Goal: Information Seeking & Learning: Learn about a topic

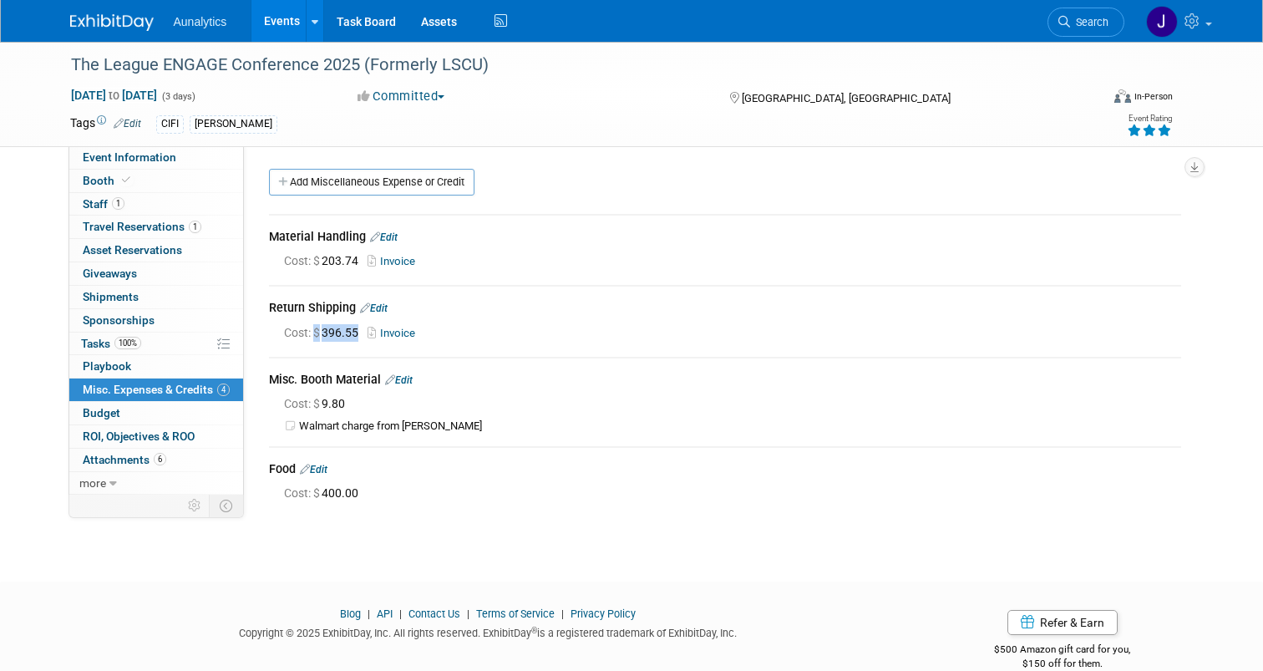
click at [266, 25] on link "Events" at bounding box center [281, 21] width 61 height 42
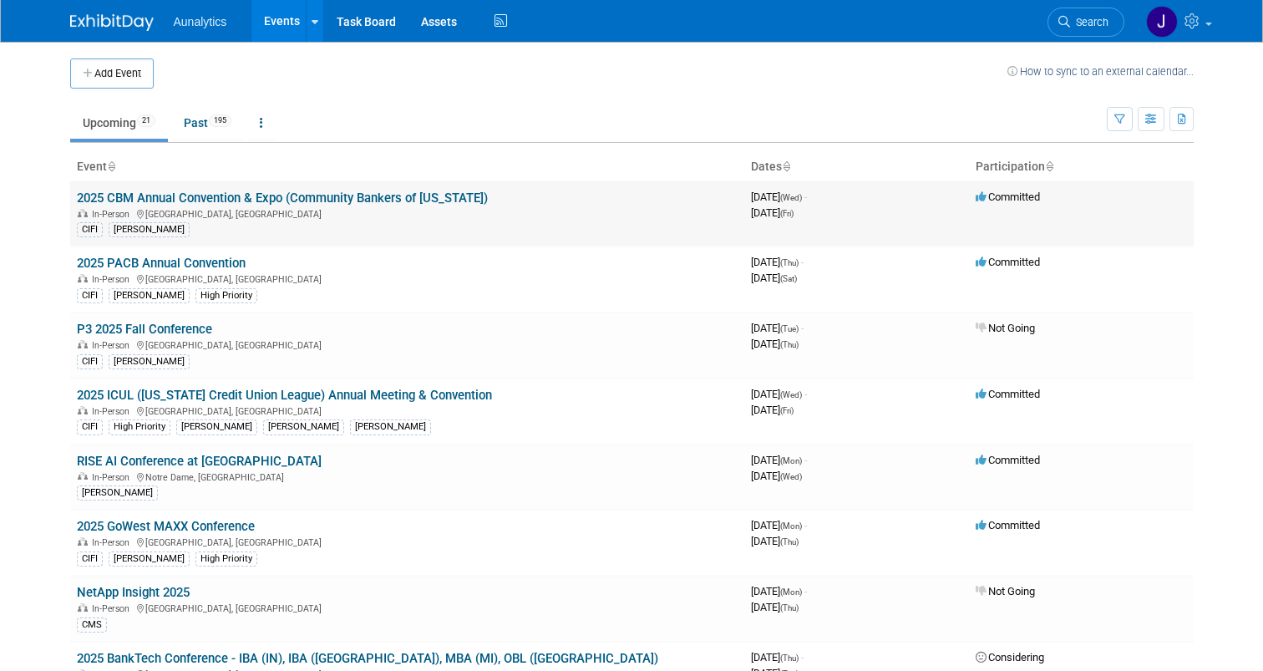
click at [185, 193] on link "2025 CBM Annual Convention & Expo (Community Bankers of [US_STATE])" at bounding box center [282, 197] width 411 height 15
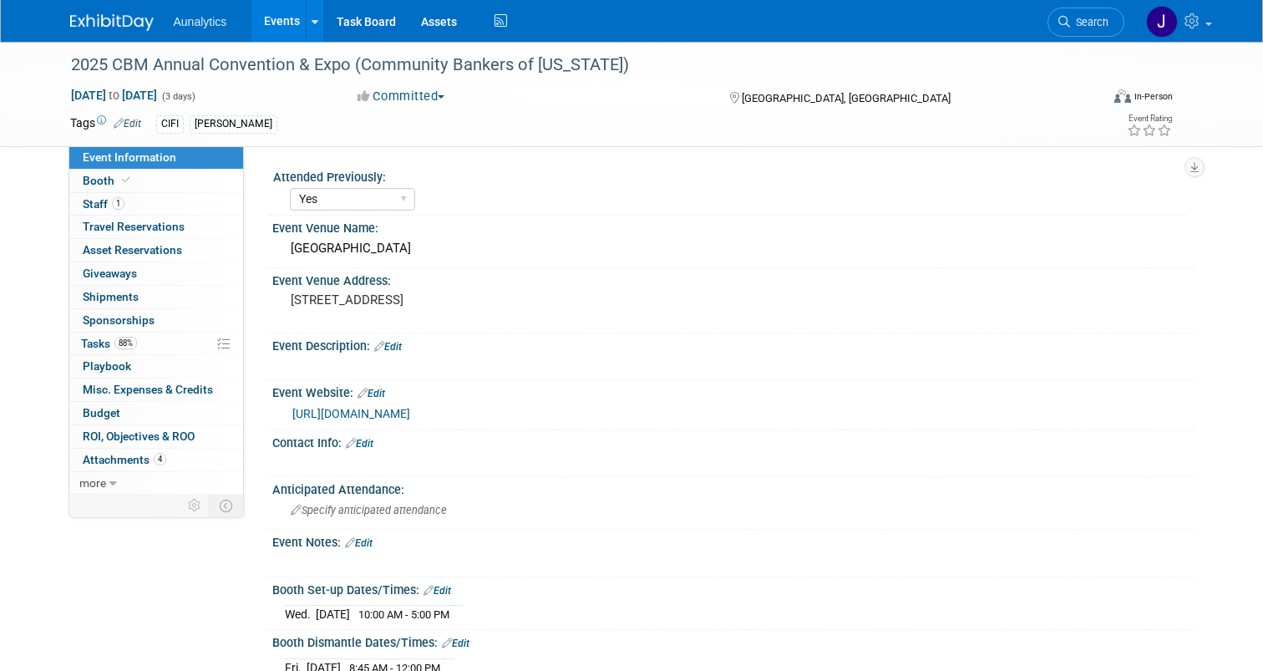
select select "Yes"
drag, startPoint x: 351, startPoint y: 64, endPoint x: 20, endPoint y: 63, distance: 330.8
click at [20, 63] on div "2025 CBM Annual Convention & Expo (Community Bankers of Michigan) Sep 10, 2025 …" at bounding box center [631, 94] width 1263 height 105
copy div "2025 CBM Annual Convention & Expo"
drag, startPoint x: 292, startPoint y: 246, endPoint x: 480, endPoint y: 251, distance: 188.0
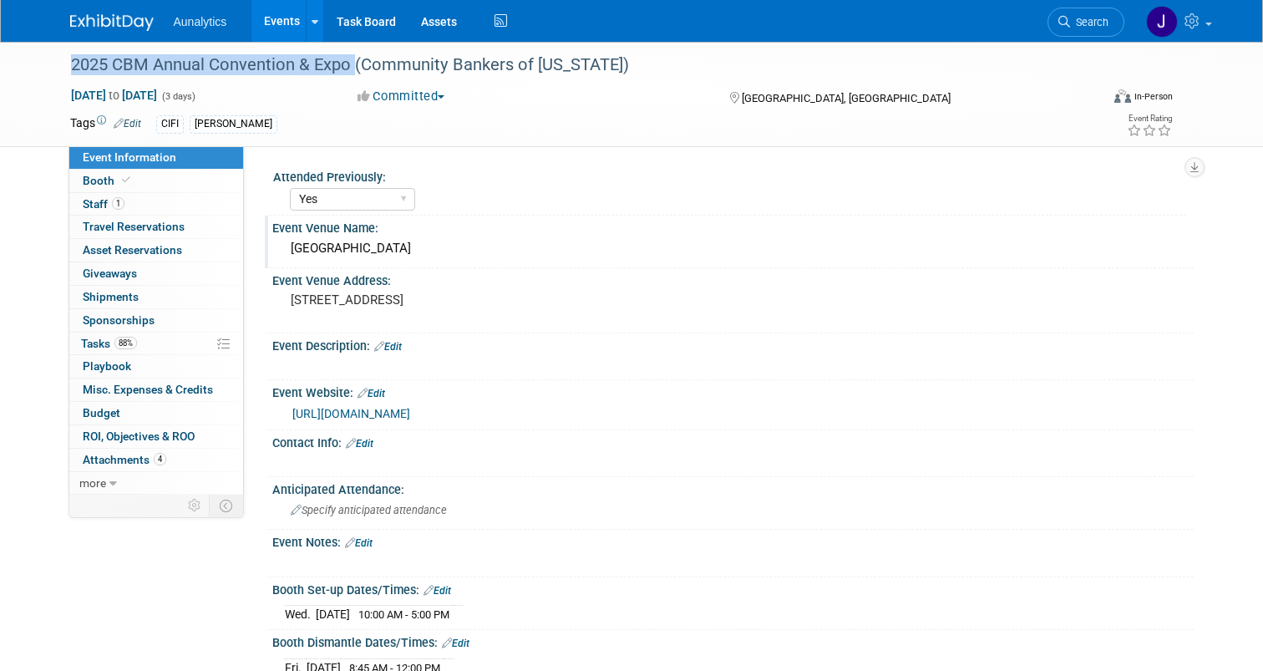
click at [480, 251] on div "Grand Traverse Resort & Spa" at bounding box center [733, 249] width 896 height 26
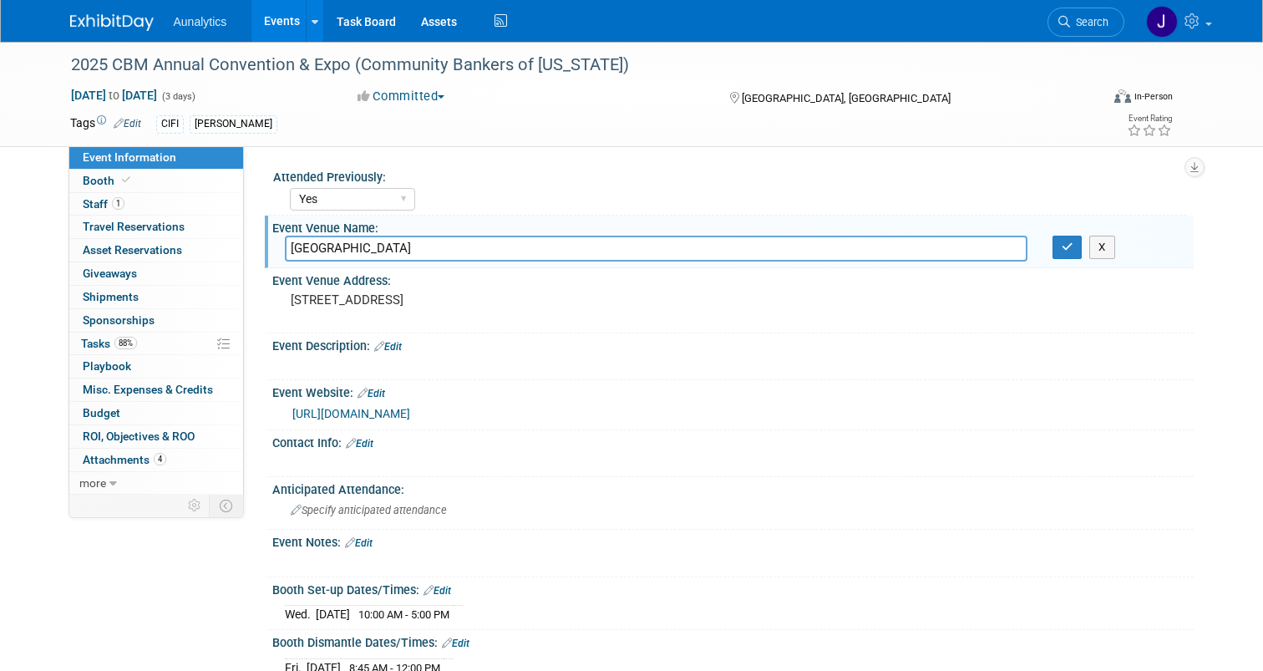
click at [480, 186] on div "Yes No Unsure" at bounding box center [738, 197] width 896 height 27
click at [410, 411] on link "https://www.cbofm.org/convention.html" at bounding box center [351, 413] width 118 height 13
